Goal: Check status: Check status

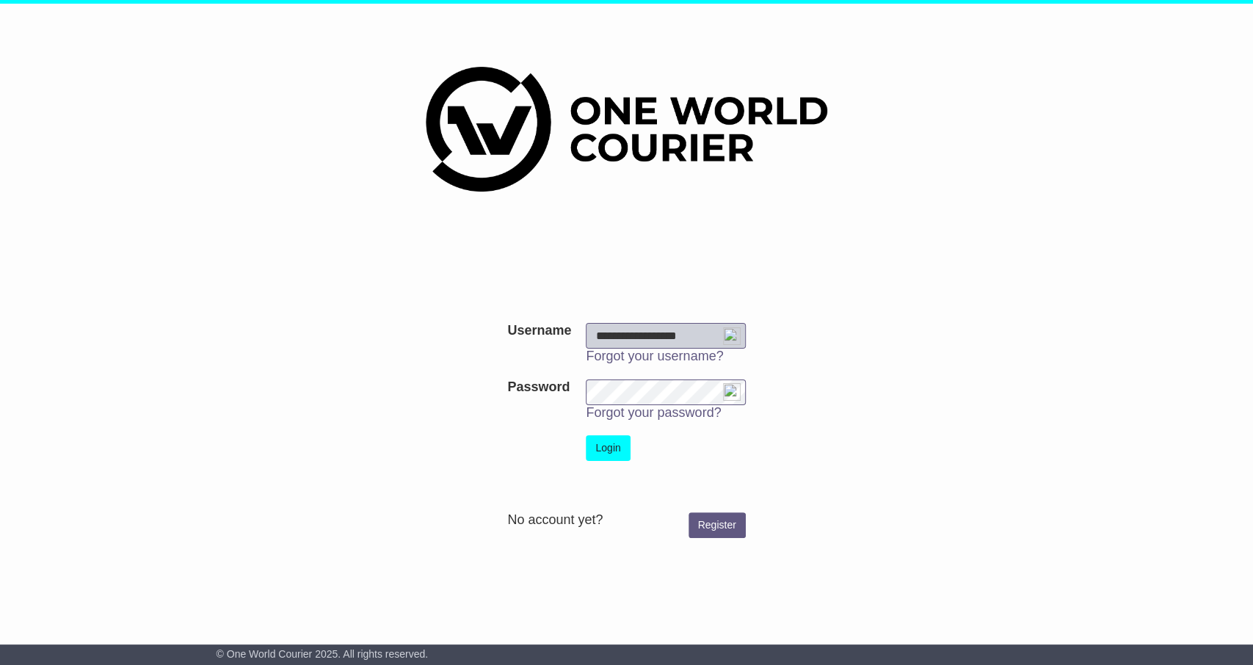
type input "**********"
click at [604, 452] on button "Login" at bounding box center [608, 448] width 44 height 26
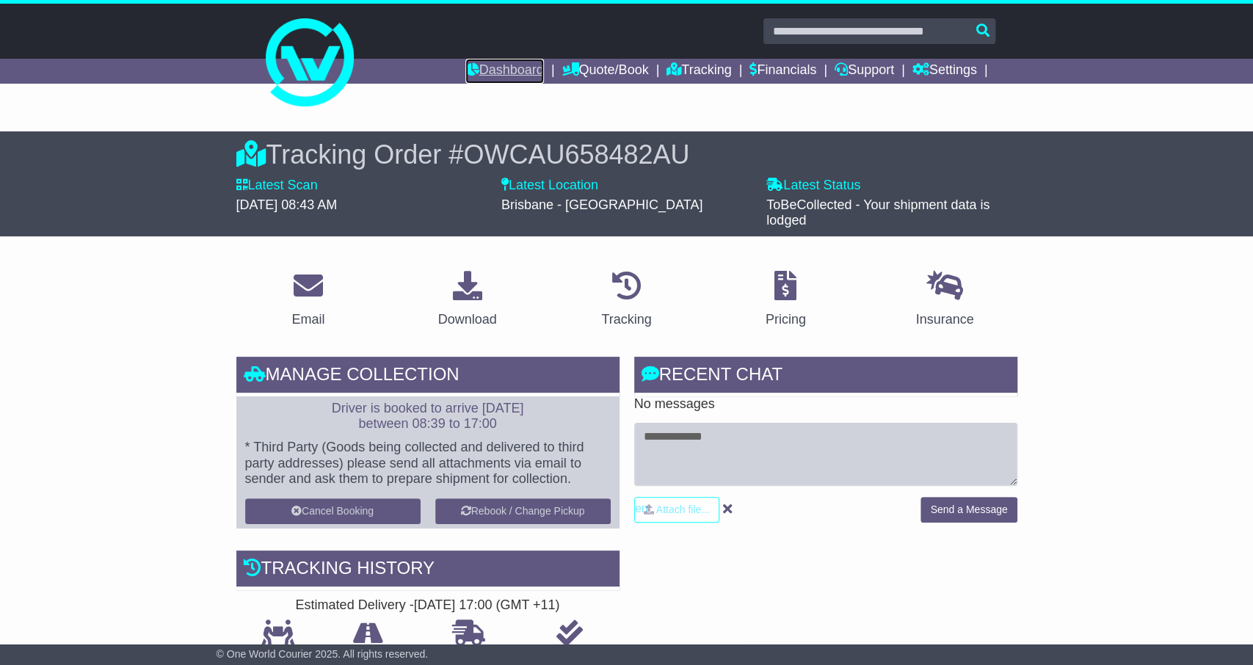
click at [498, 72] on link "Dashboard" at bounding box center [504, 71] width 79 height 25
